Goal: Information Seeking & Learning: Find specific fact

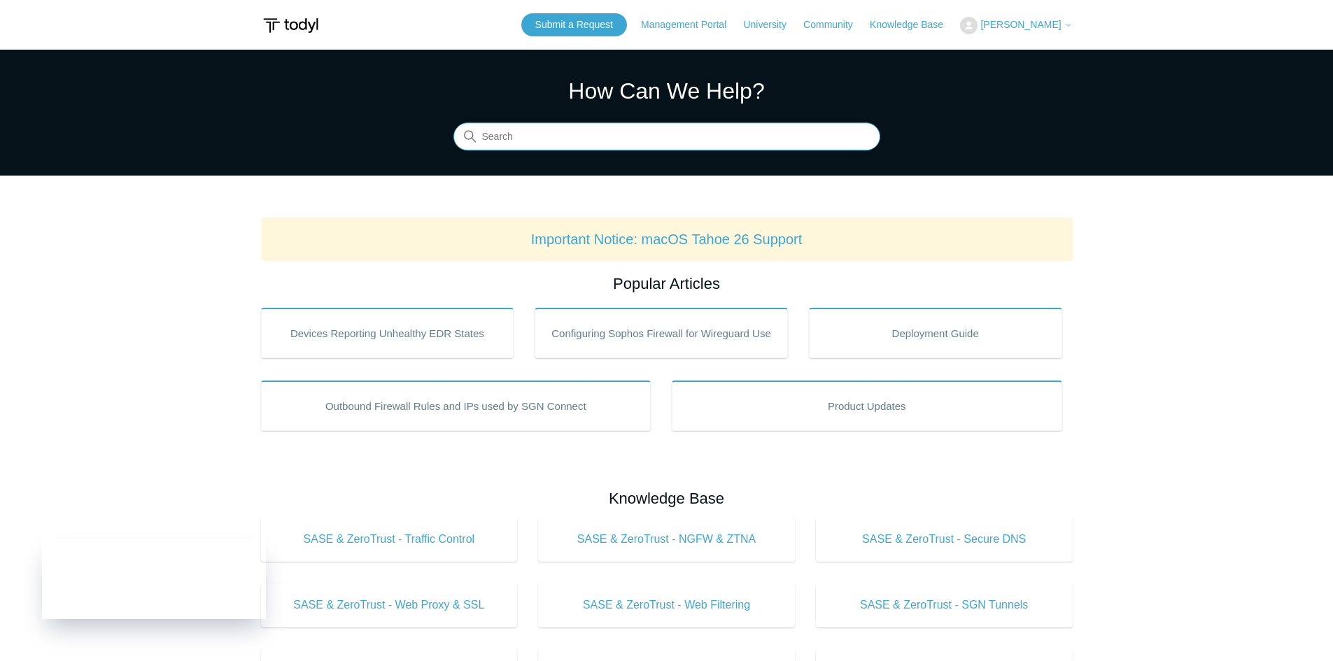
click at [637, 136] on input "Search" at bounding box center [666, 137] width 427 height 28
type input "api"
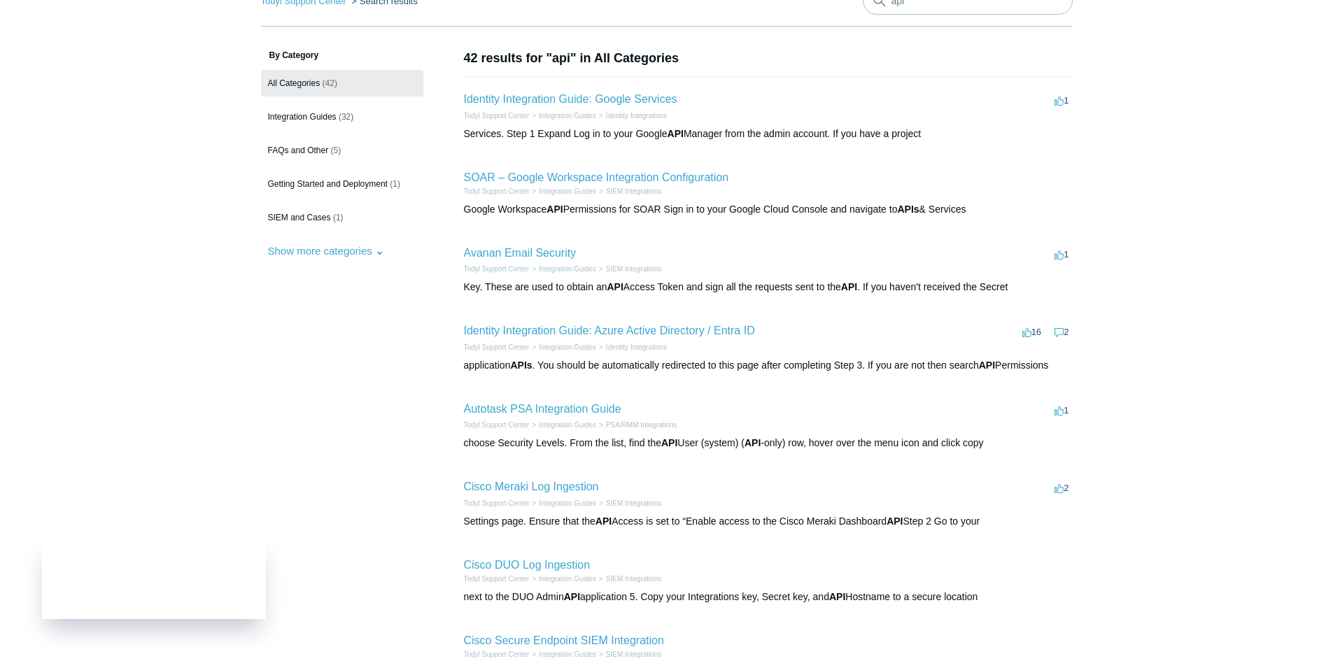
scroll to position [70, 0]
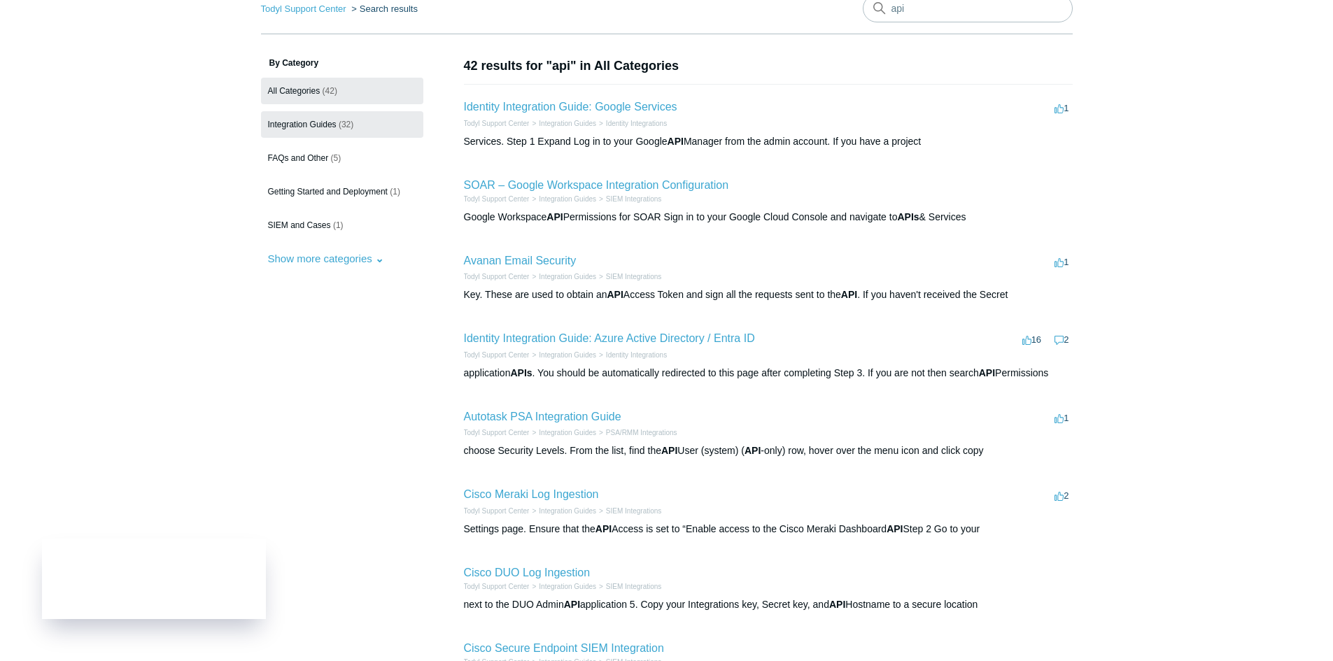
click at [308, 126] on span "Integration Guides" at bounding box center [302, 125] width 69 height 10
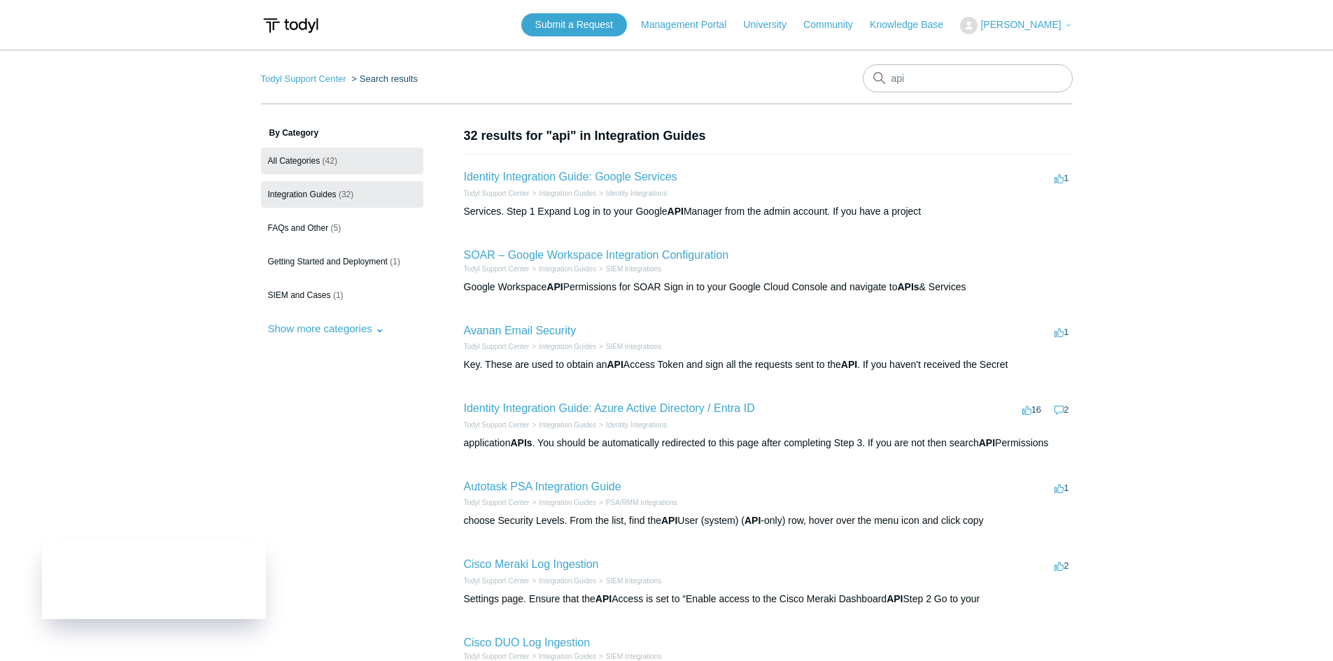
click at [322, 154] on link "All Categories (42)" at bounding box center [342, 161] width 162 height 27
click at [307, 322] on button "Show more categories" at bounding box center [326, 329] width 130 height 26
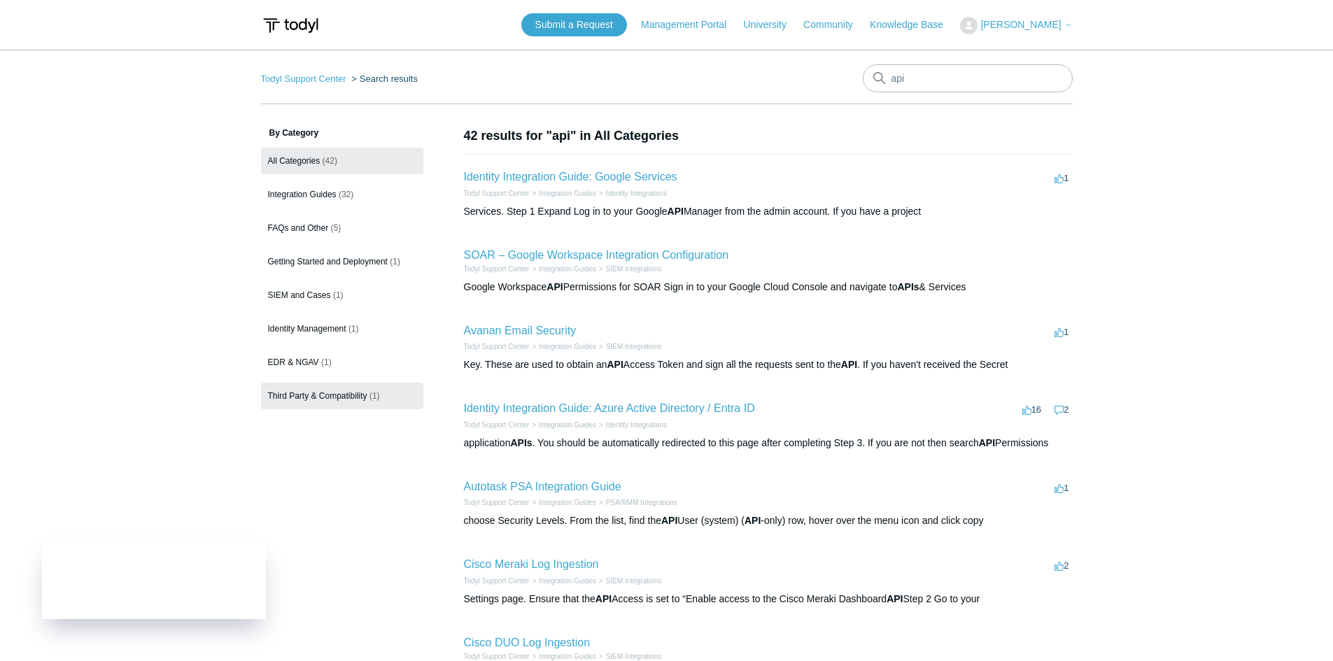
click at [370, 395] on span "(1)" at bounding box center [374, 396] width 10 height 10
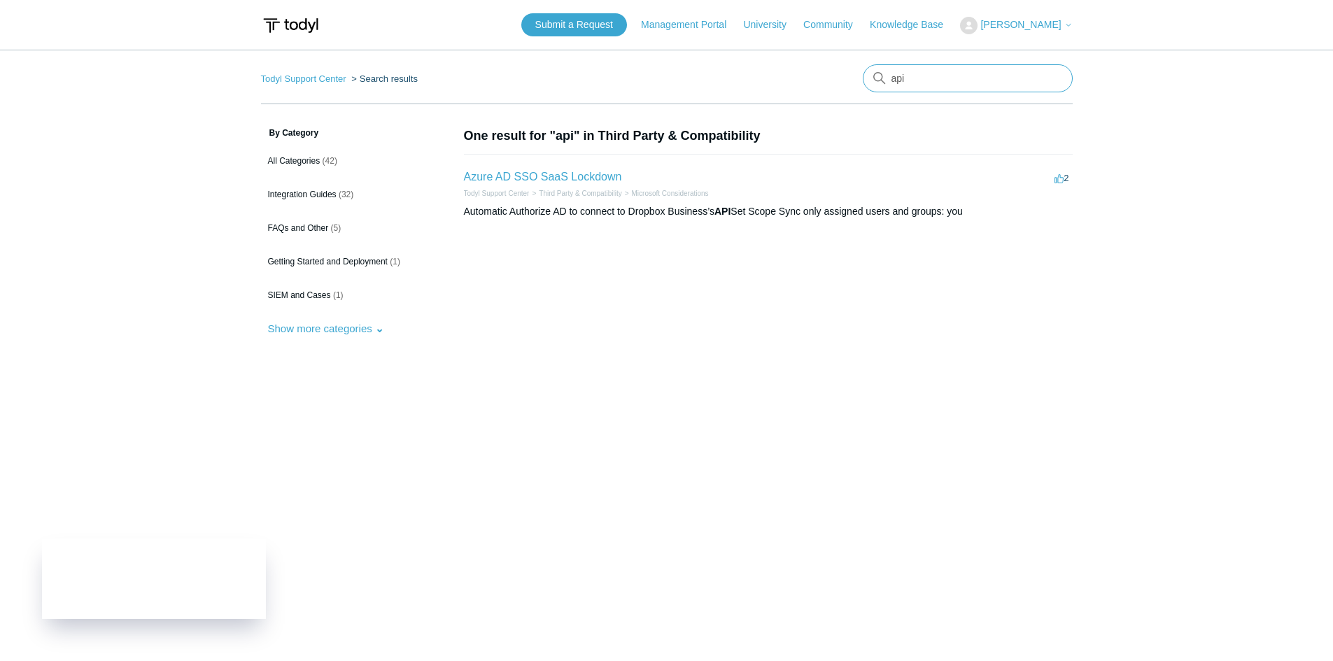
click at [974, 76] on input "api" at bounding box center [968, 78] width 210 height 28
type input "restAPI"
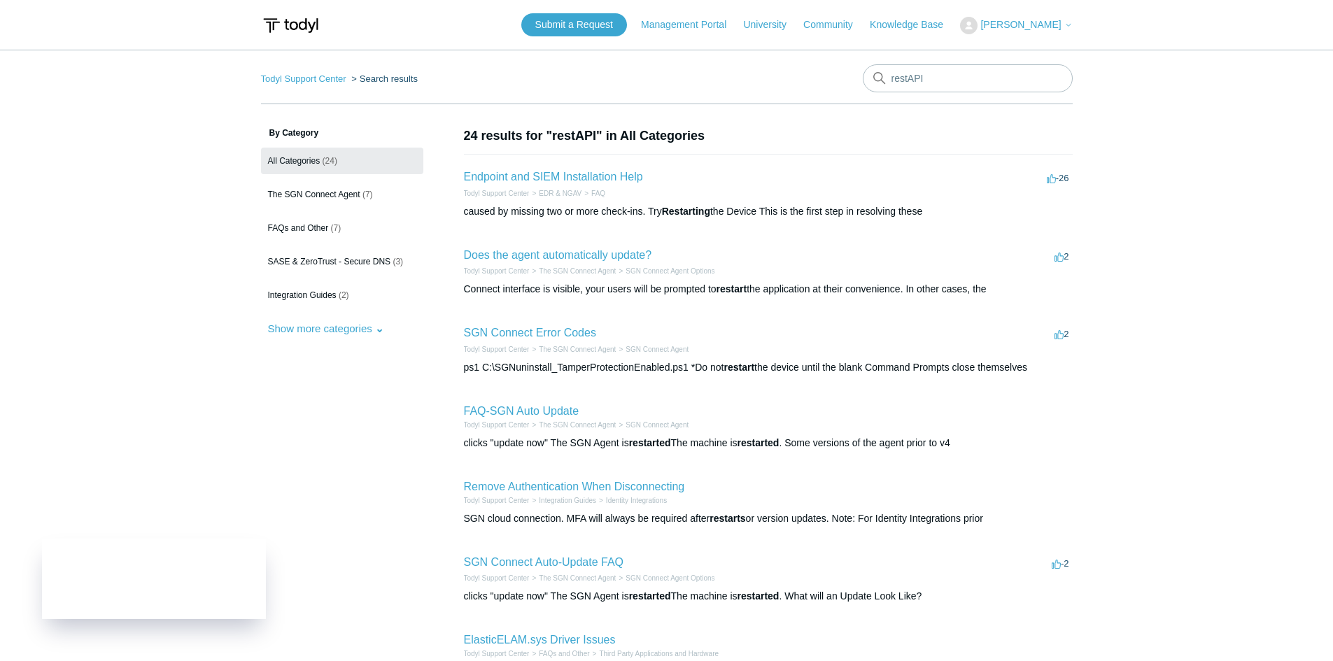
click at [1024, 21] on span "[PERSON_NAME]" at bounding box center [1020, 24] width 80 height 11
